Goal: Information Seeking & Learning: Find specific fact

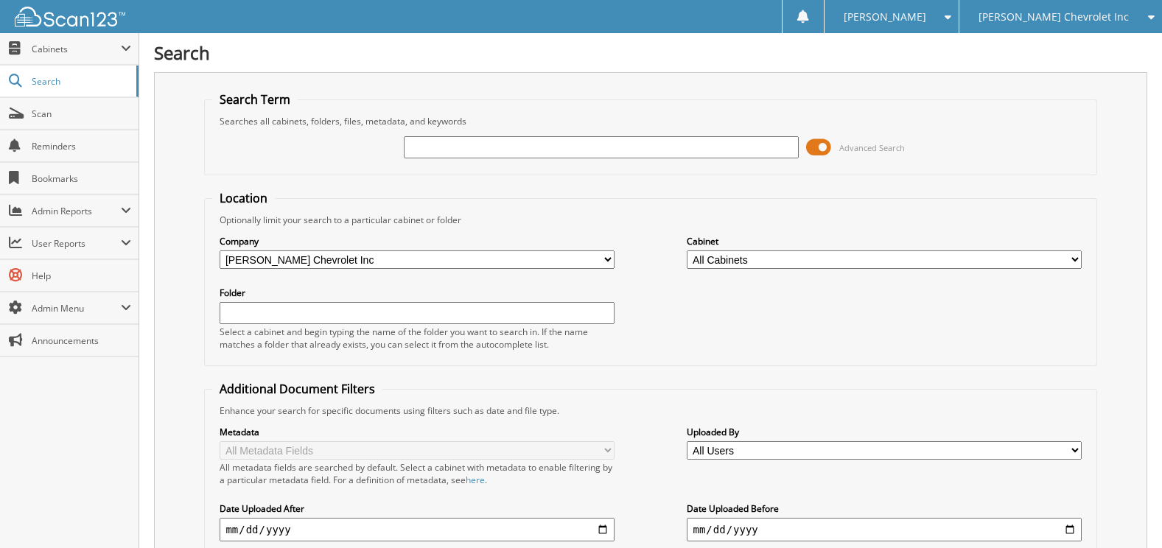
drag, startPoint x: 564, startPoint y: 158, endPoint x: 564, endPoint y: 147, distance: 11.1
click at [564, 155] on input "text" at bounding box center [601, 147] width 394 height 22
click at [564, 147] on input "text" at bounding box center [601, 147] width 394 height 22
type input "[PERSON_NAME]"
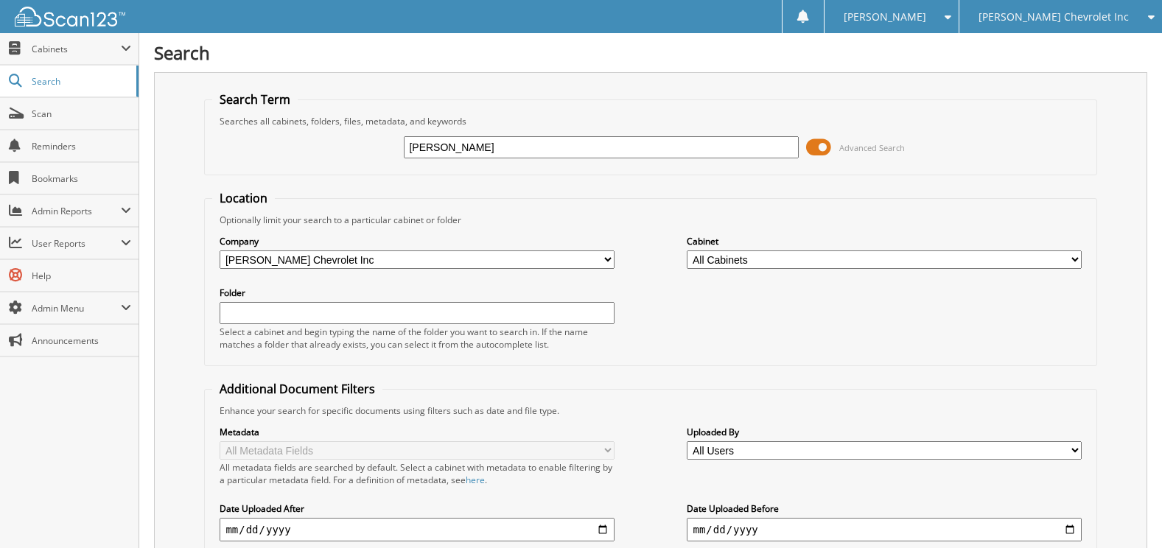
drag, startPoint x: 523, startPoint y: 148, endPoint x: 346, endPoint y: 163, distance: 177.5
click at [346, 163] on div "[PERSON_NAME] Advanced Search" at bounding box center [650, 147] width 876 height 40
type input "40496"
drag, startPoint x: 481, startPoint y: 269, endPoint x: 473, endPoint y: 263, distance: 10.0
click at [477, 267] on div "Company All Companies in [PERSON_NAME] Auto Group Hyundai of [PERSON_NAME] Chev…" at bounding box center [417, 252] width 394 height 37
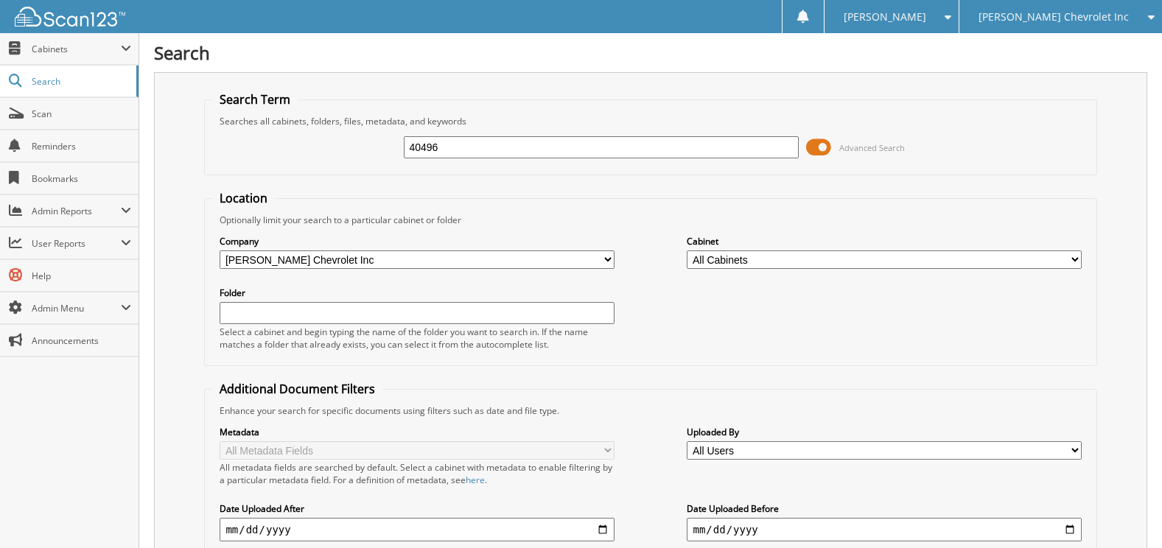
drag, startPoint x: 424, startPoint y: 270, endPoint x: 382, endPoint y: 256, distance: 44.3
click at [424, 270] on div "Company All Companies in [PERSON_NAME] Auto Group Hyundai of [PERSON_NAME] Chev…" at bounding box center [650, 292] width 876 height 132
click at [379, 255] on select "All Companies in [PERSON_NAME] Auto Group Hyundai of [PERSON_NAME] Chevrolet In…" at bounding box center [417, 260] width 394 height 18
select select
click at [220, 251] on select "All Companies in [PERSON_NAME] Auto Group Hyundai of [PERSON_NAME] Chevrolet In…" at bounding box center [417, 260] width 394 height 18
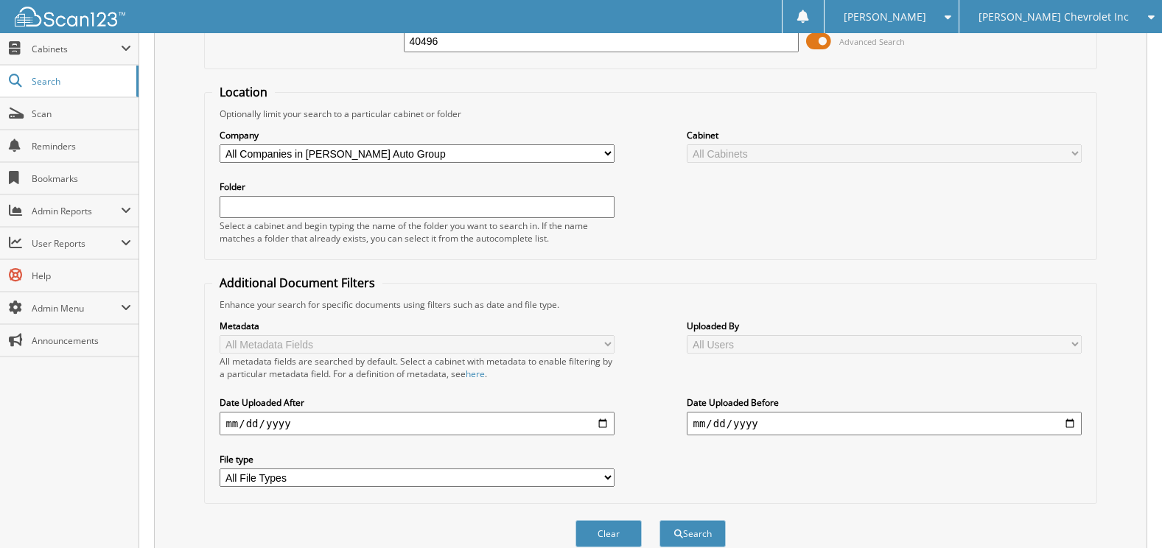
scroll to position [221, 0]
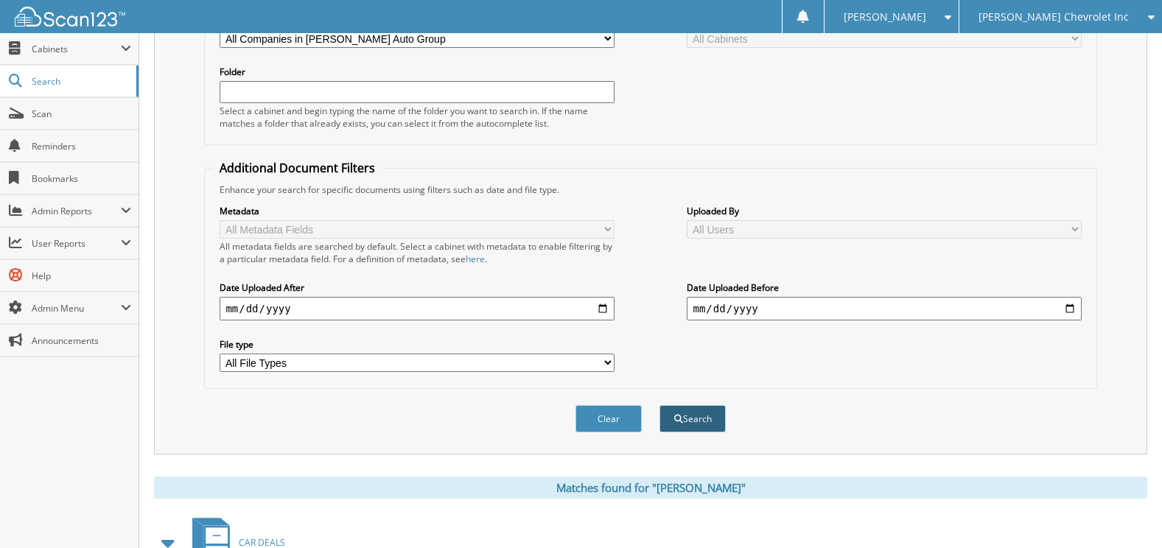
click at [700, 413] on button "Search" at bounding box center [692, 418] width 66 height 27
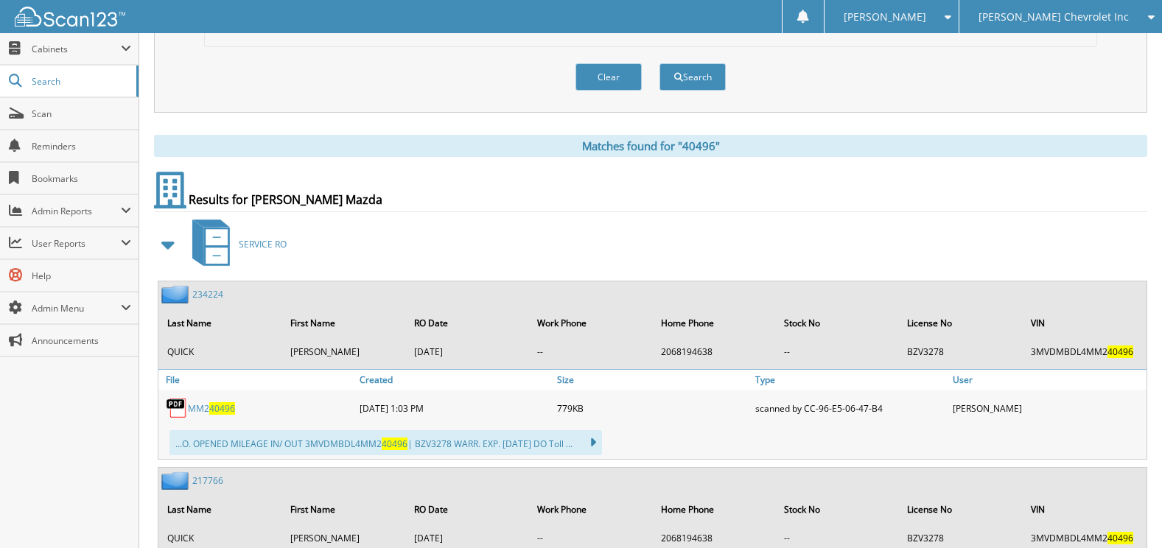
scroll to position [589, 0]
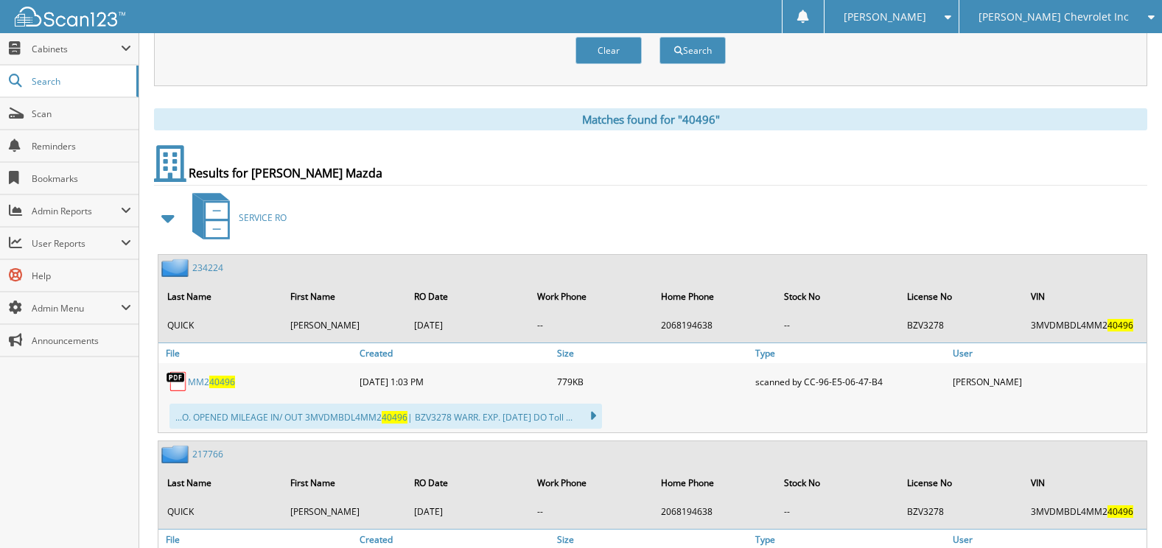
click at [174, 217] on span at bounding box center [168, 218] width 21 height 27
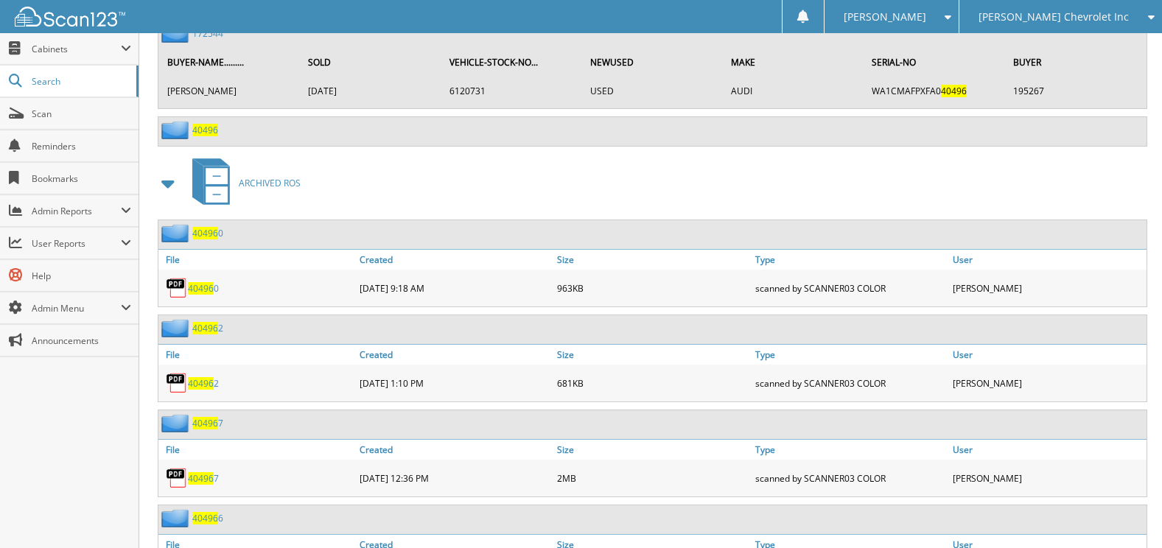
scroll to position [3316, 0]
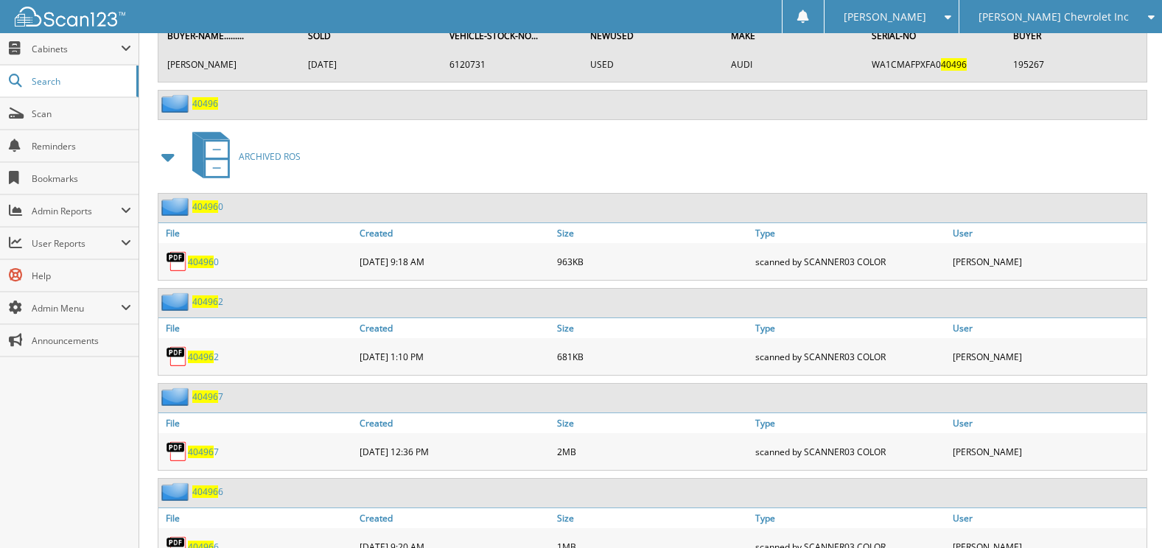
click at [163, 170] on span at bounding box center [168, 157] width 21 height 27
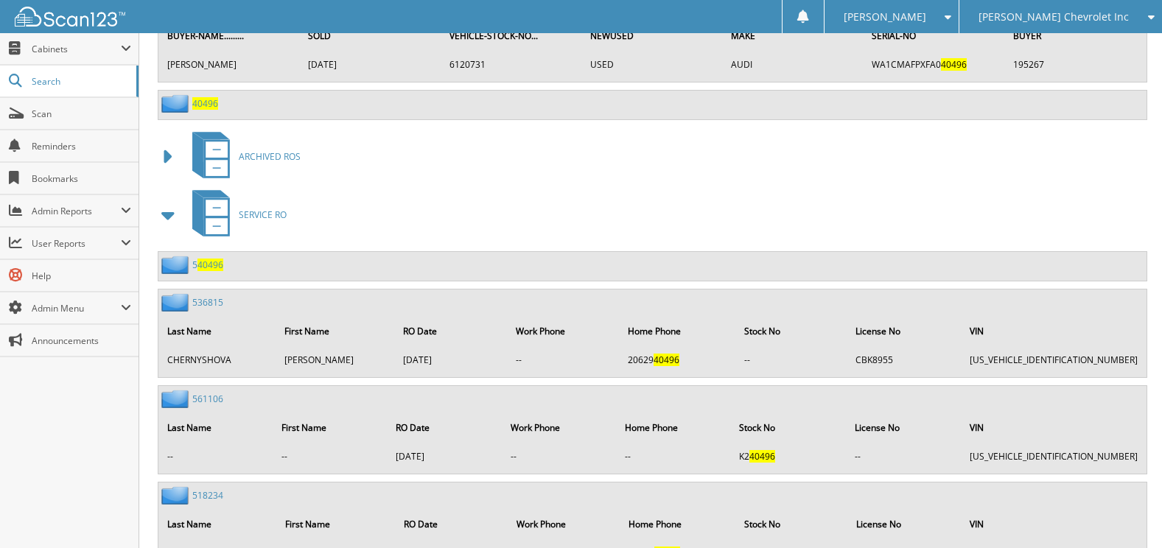
click at [176, 228] on span at bounding box center [168, 215] width 21 height 27
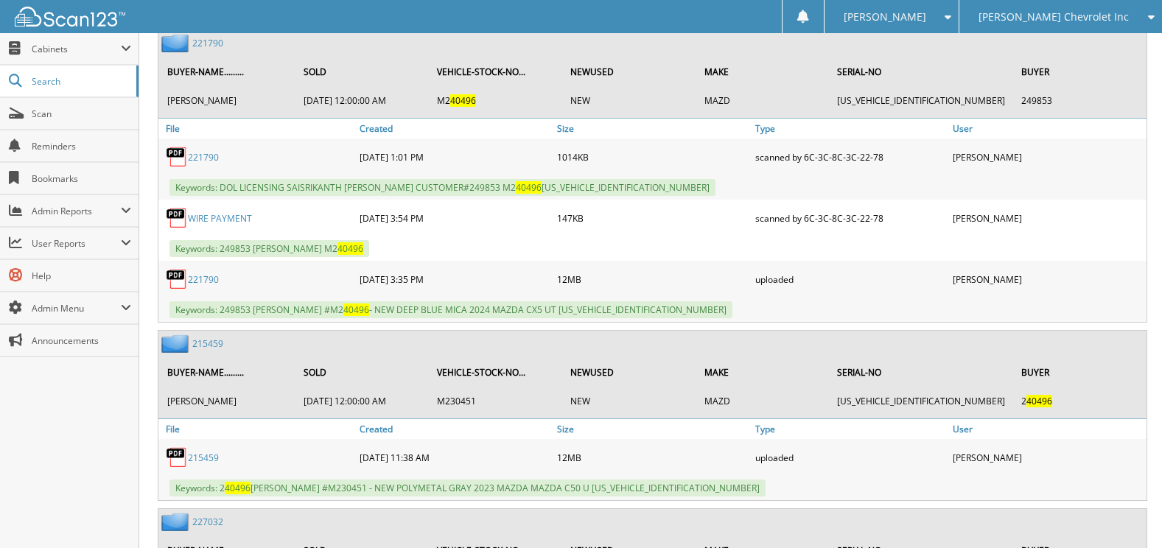
scroll to position [0, 0]
